Goal: Check status: Check status

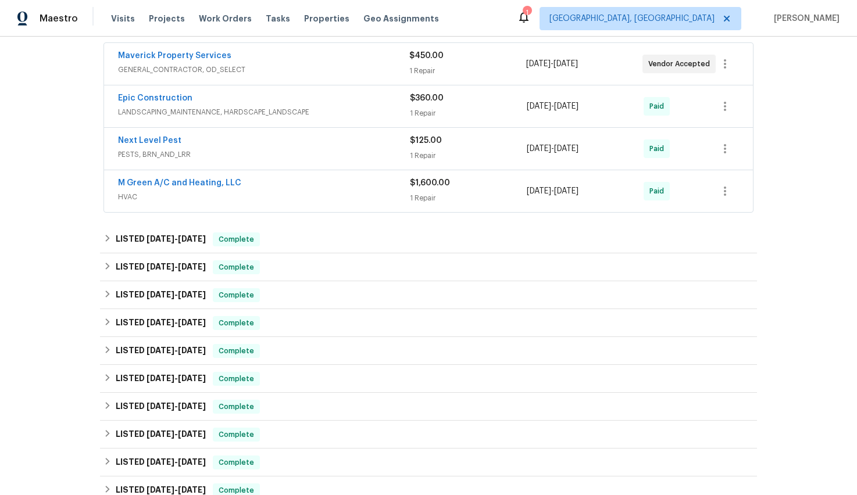
scroll to position [234, 0]
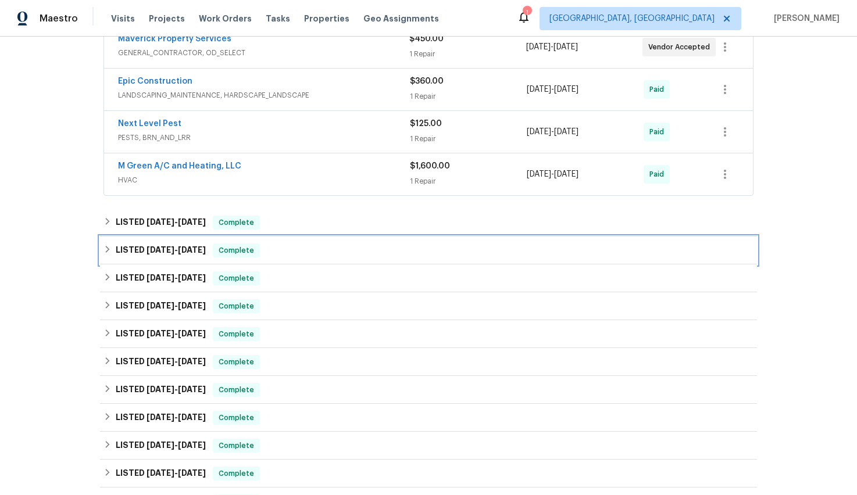
click at [154, 252] on span "[DATE]" at bounding box center [160, 250] width 28 height 8
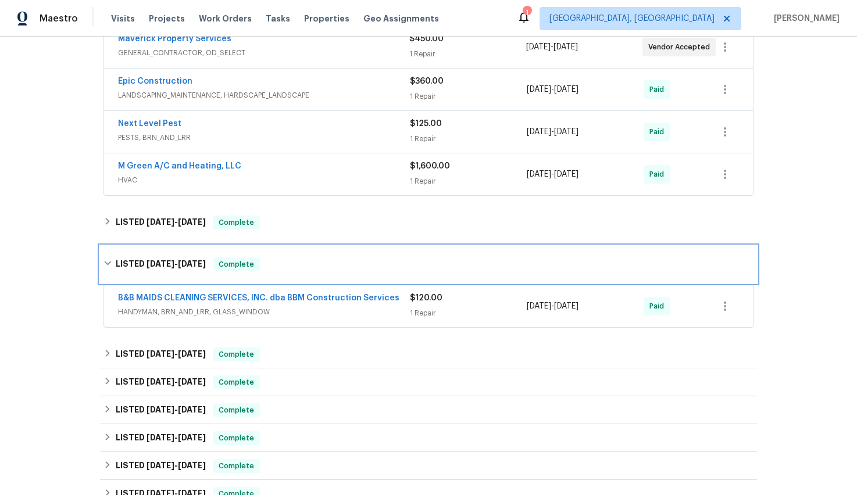
click at [171, 260] on span "[DATE]" at bounding box center [160, 264] width 28 height 8
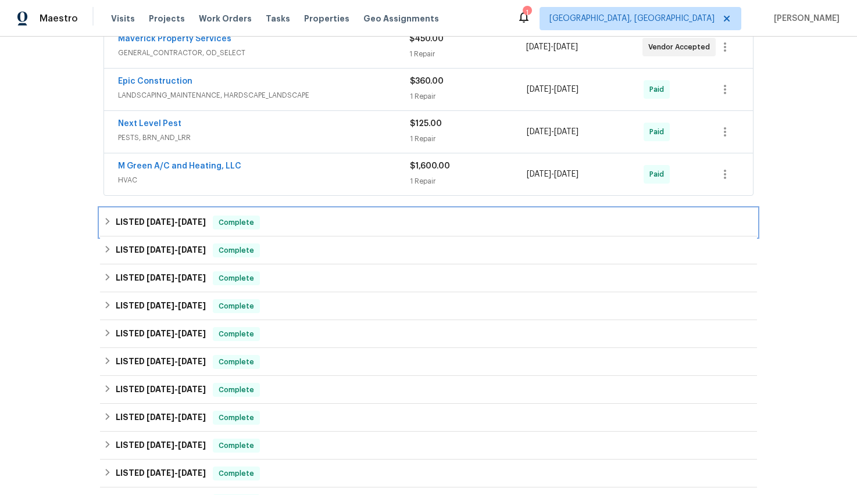
click at [170, 223] on span "[DATE]" at bounding box center [160, 222] width 28 height 8
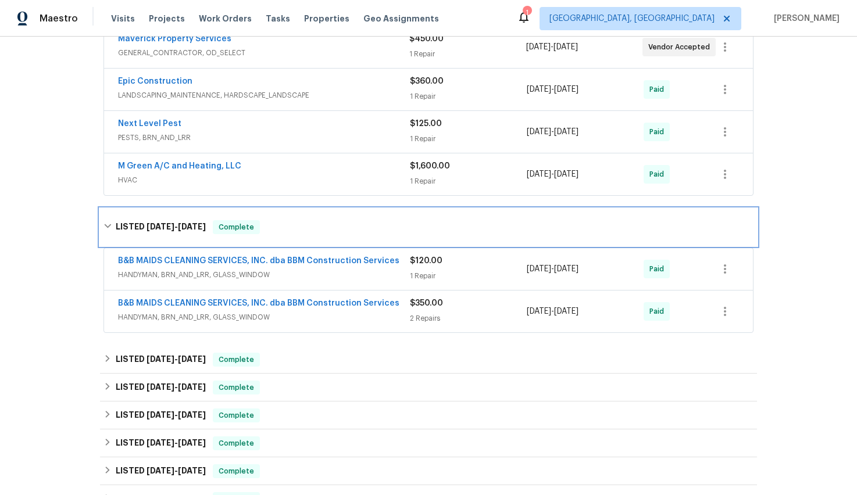
click at [163, 225] on span "[DATE]" at bounding box center [160, 227] width 28 height 8
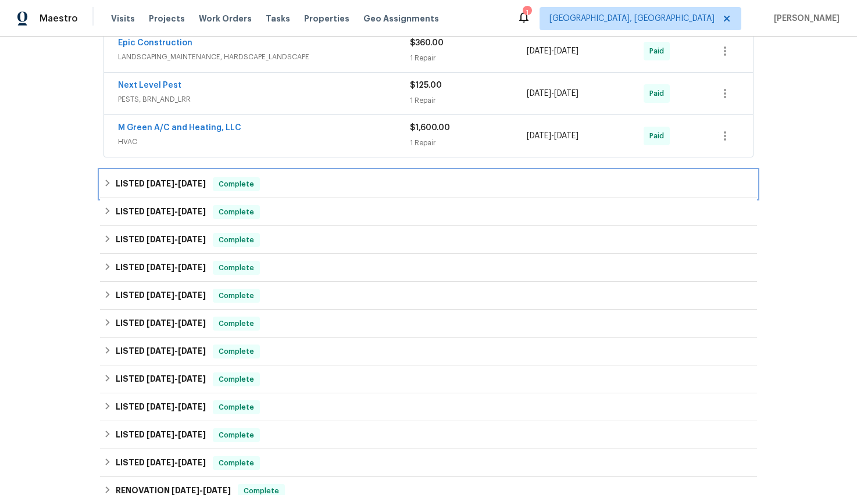
scroll to position [274, 0]
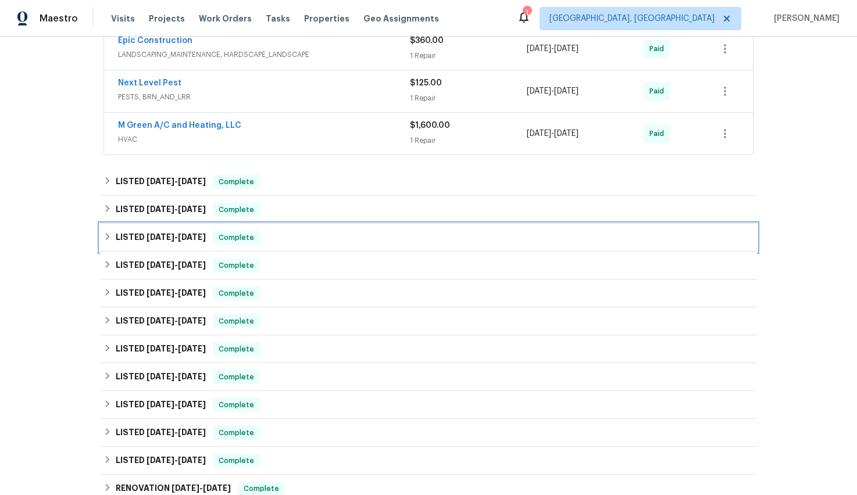
click at [162, 236] on span "[DATE]" at bounding box center [160, 237] width 28 height 8
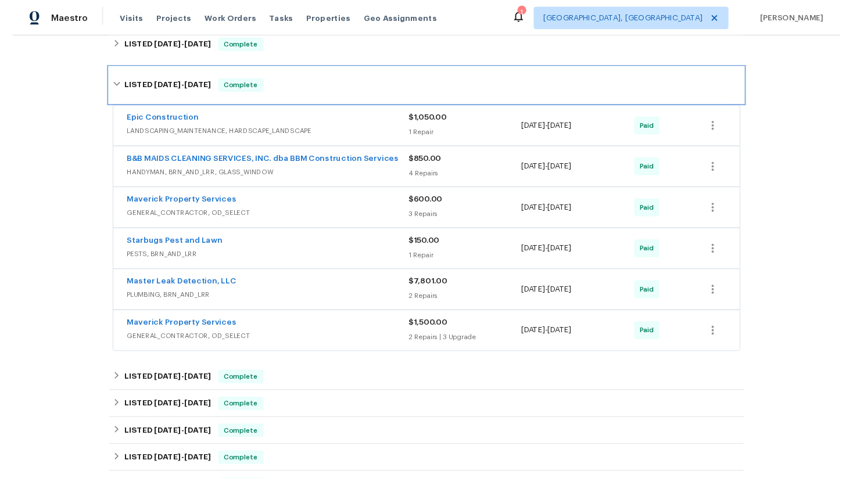
scroll to position [443, 0]
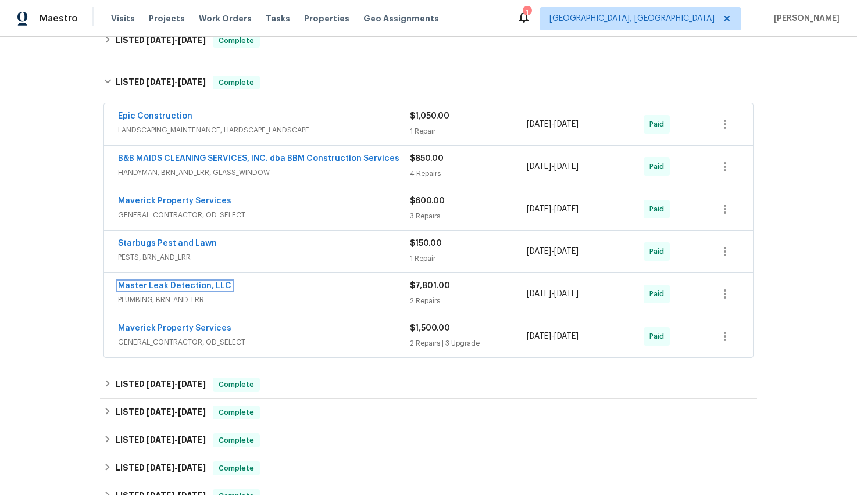
click at [195, 284] on link "Master Leak Detection, LLC" at bounding box center [174, 286] width 113 height 8
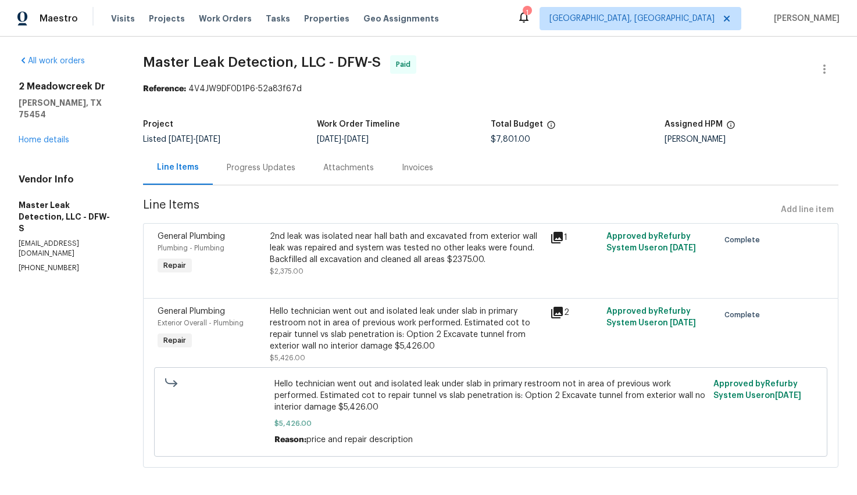
click at [429, 173] on div "Invoices" at bounding box center [417, 168] width 31 height 12
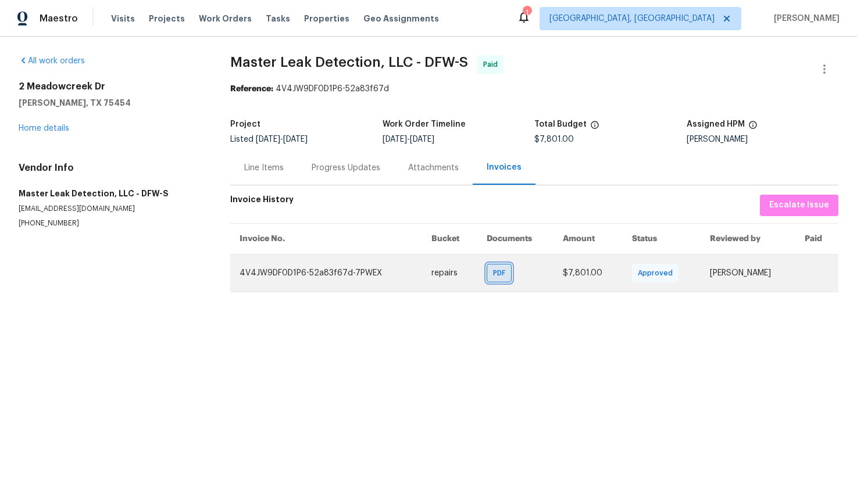
click at [493, 277] on span "PDF" at bounding box center [501, 273] width 17 height 12
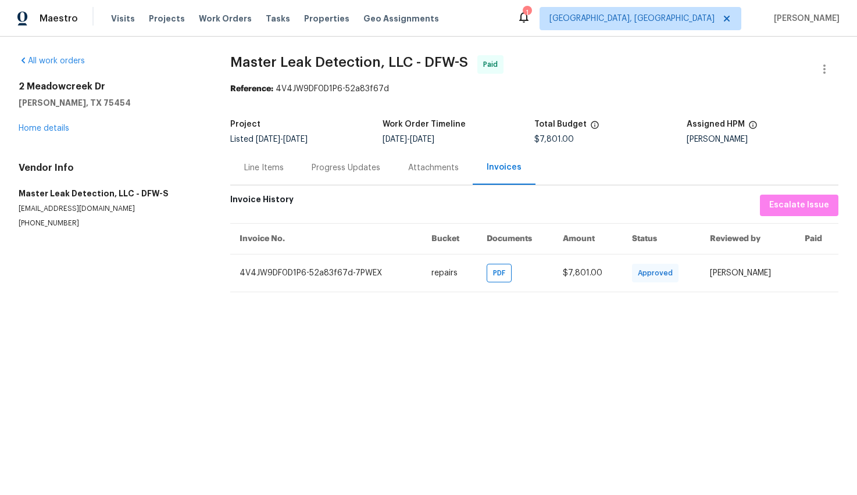
click at [451, 169] on div "Attachments" at bounding box center [433, 168] width 51 height 12
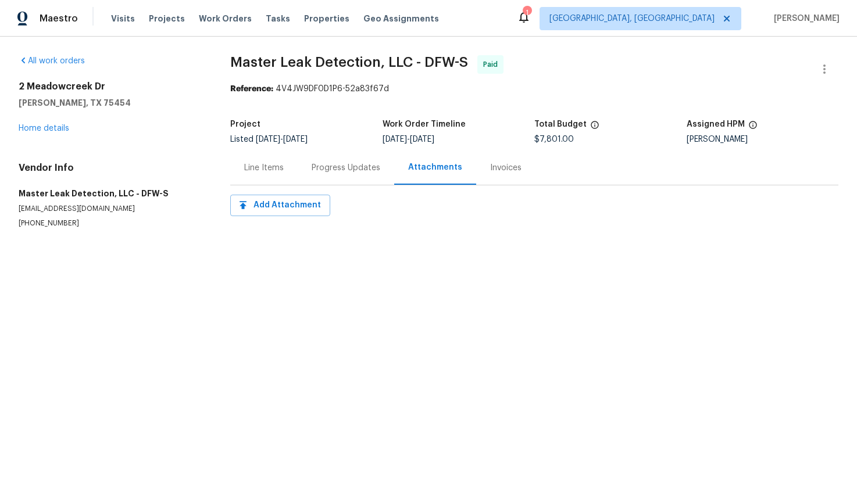
click at [364, 174] on div "Progress Updates" at bounding box center [346, 168] width 96 height 34
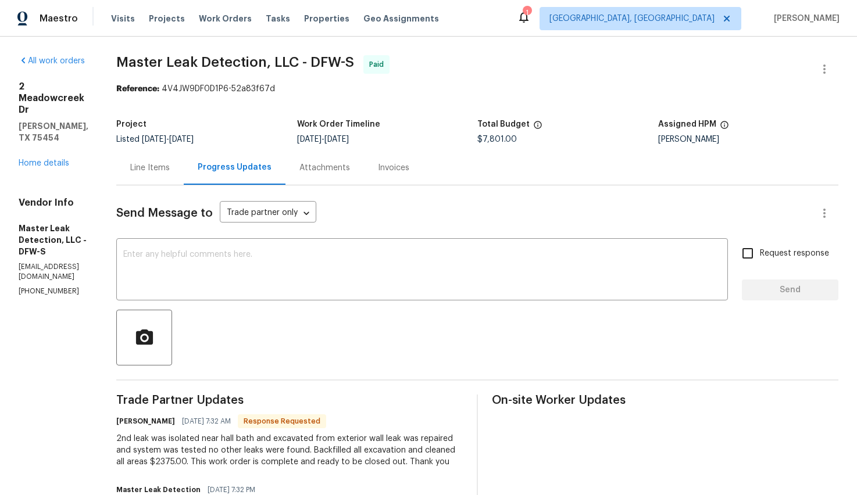
click at [253, 178] on div "Progress Updates" at bounding box center [235, 168] width 102 height 34
click at [170, 171] on div "Line Items" at bounding box center [150, 168] width 40 height 12
